Goal: Contribute content

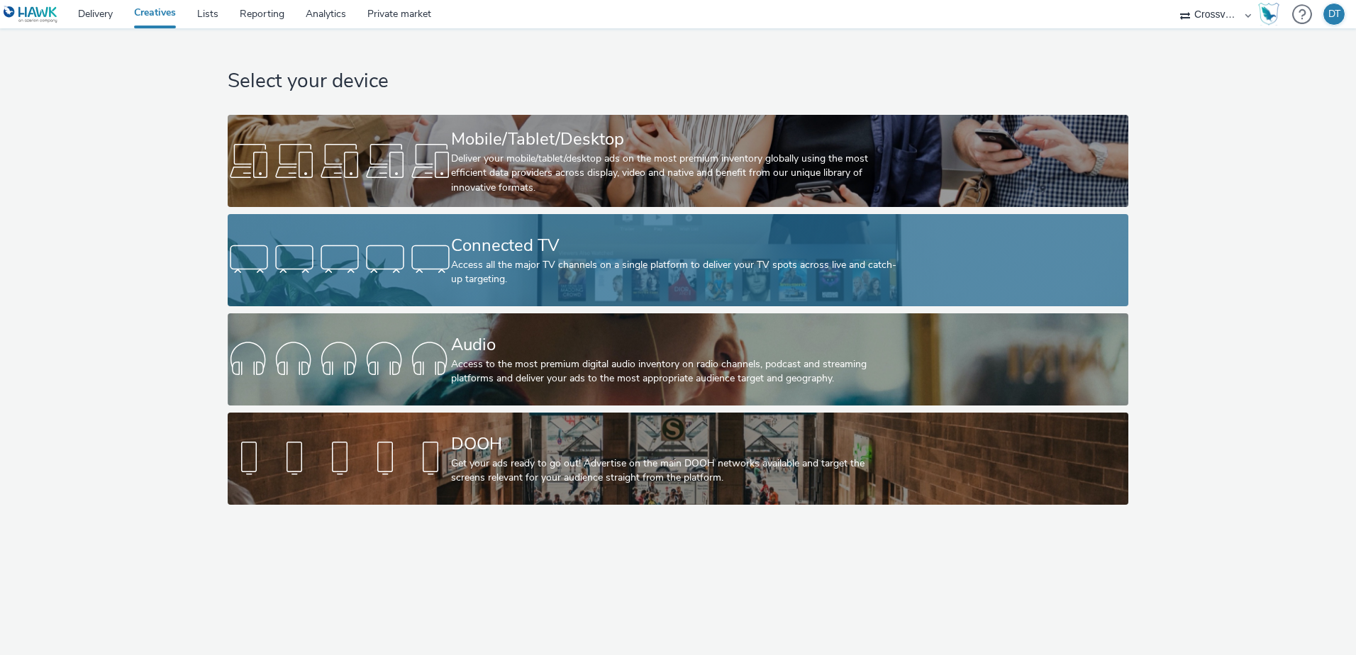
click at [520, 243] on div "Connected TV" at bounding box center [675, 245] width 448 height 25
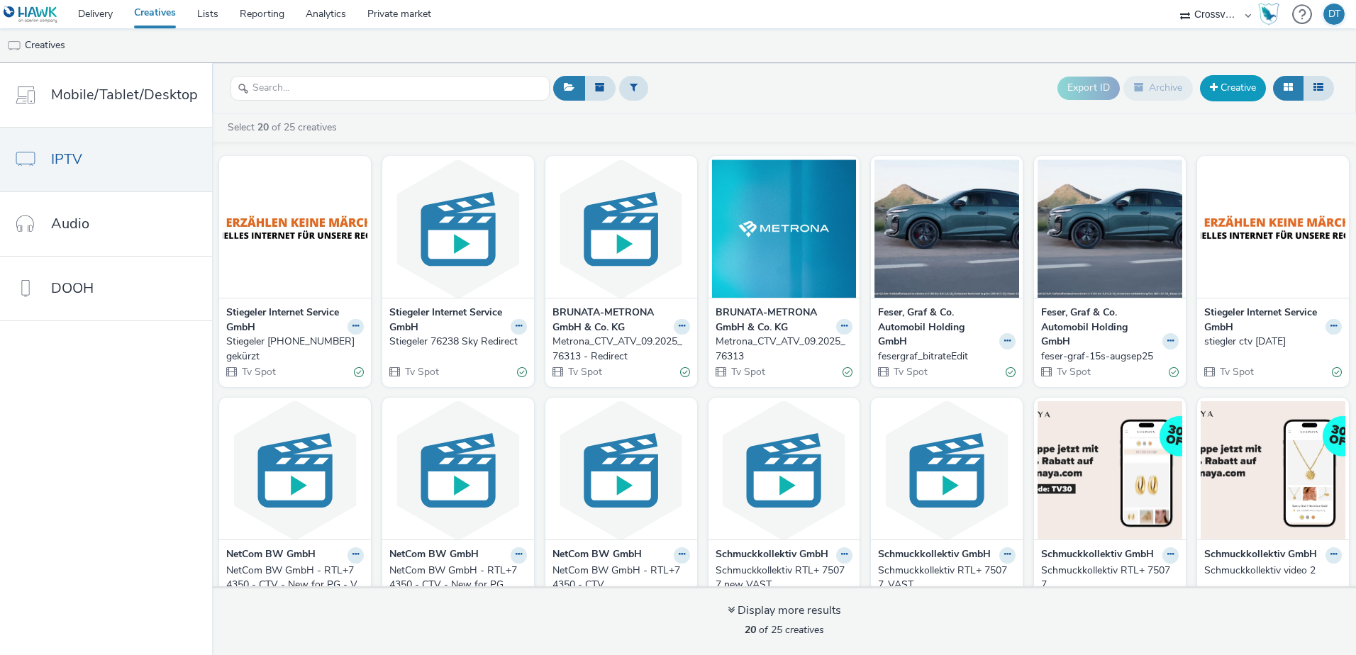
click at [1212, 99] on link "Creative" at bounding box center [1233, 88] width 66 height 26
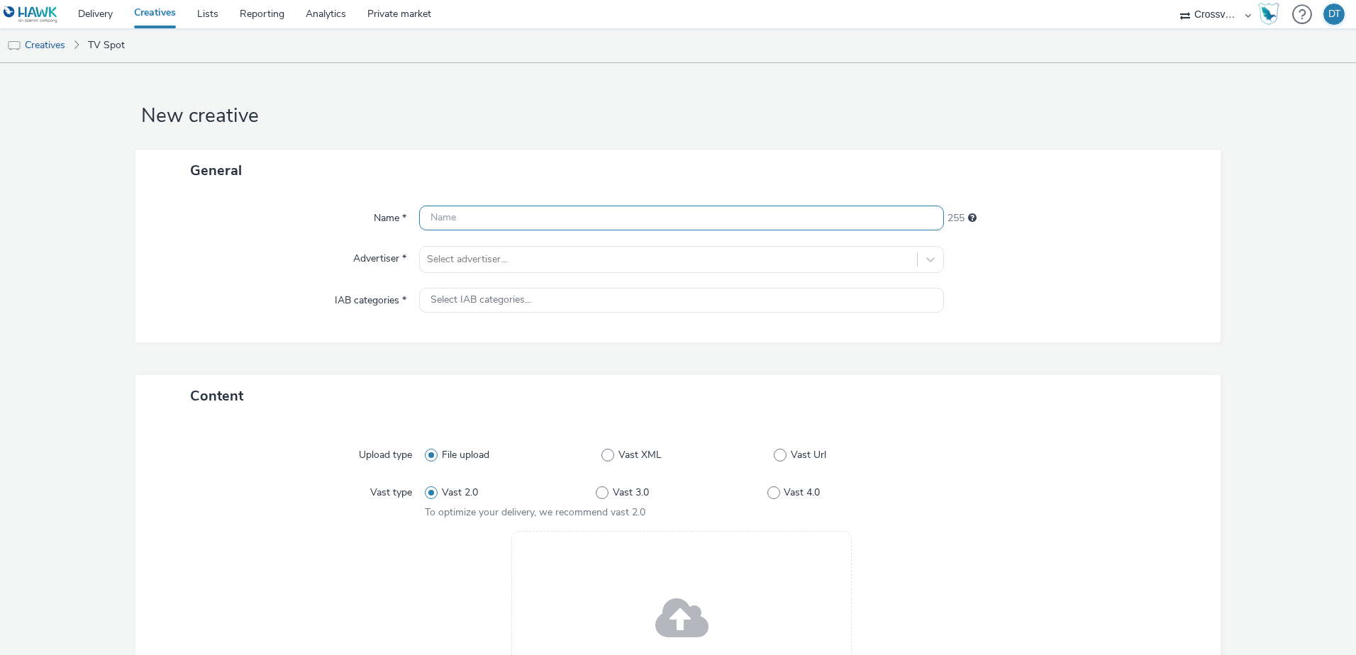
click at [480, 223] on input "text" at bounding box center [681, 218] width 525 height 25
type input "dr [PERSON_NAME] [DATE] SKY"
click at [213, 11] on link "Lists" at bounding box center [208, 14] width 43 height 28
